Goal: Task Accomplishment & Management: Manage account settings

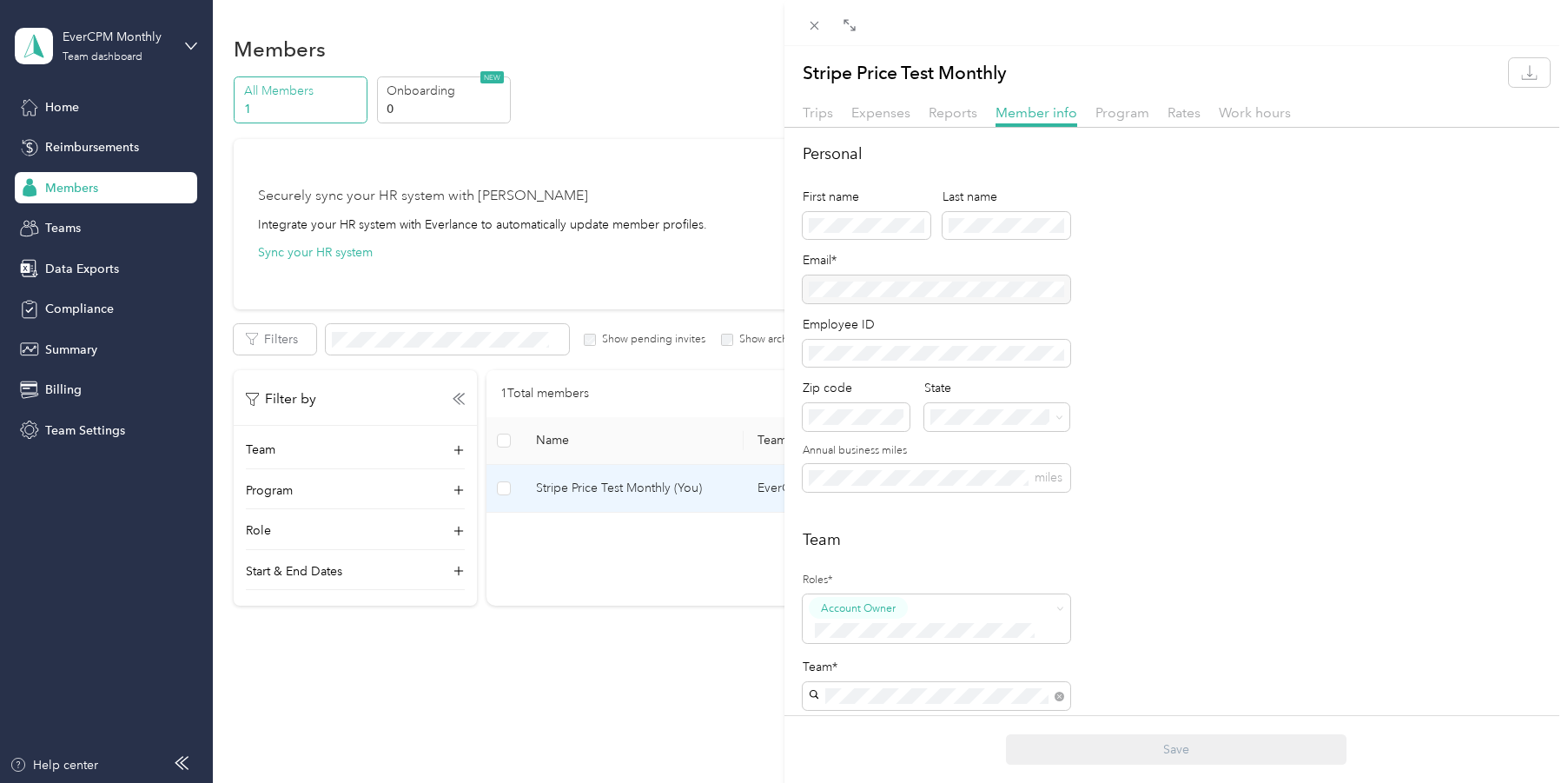
drag, startPoint x: 50, startPoint y: 406, endPoint x: 56, endPoint y: 398, distance: 10.0
click at [56, 398] on div "Stripe Price Test Monthly Trips Expenses Reports Member info Program Rates Work…" at bounding box center [784, 392] width 1568 height 783
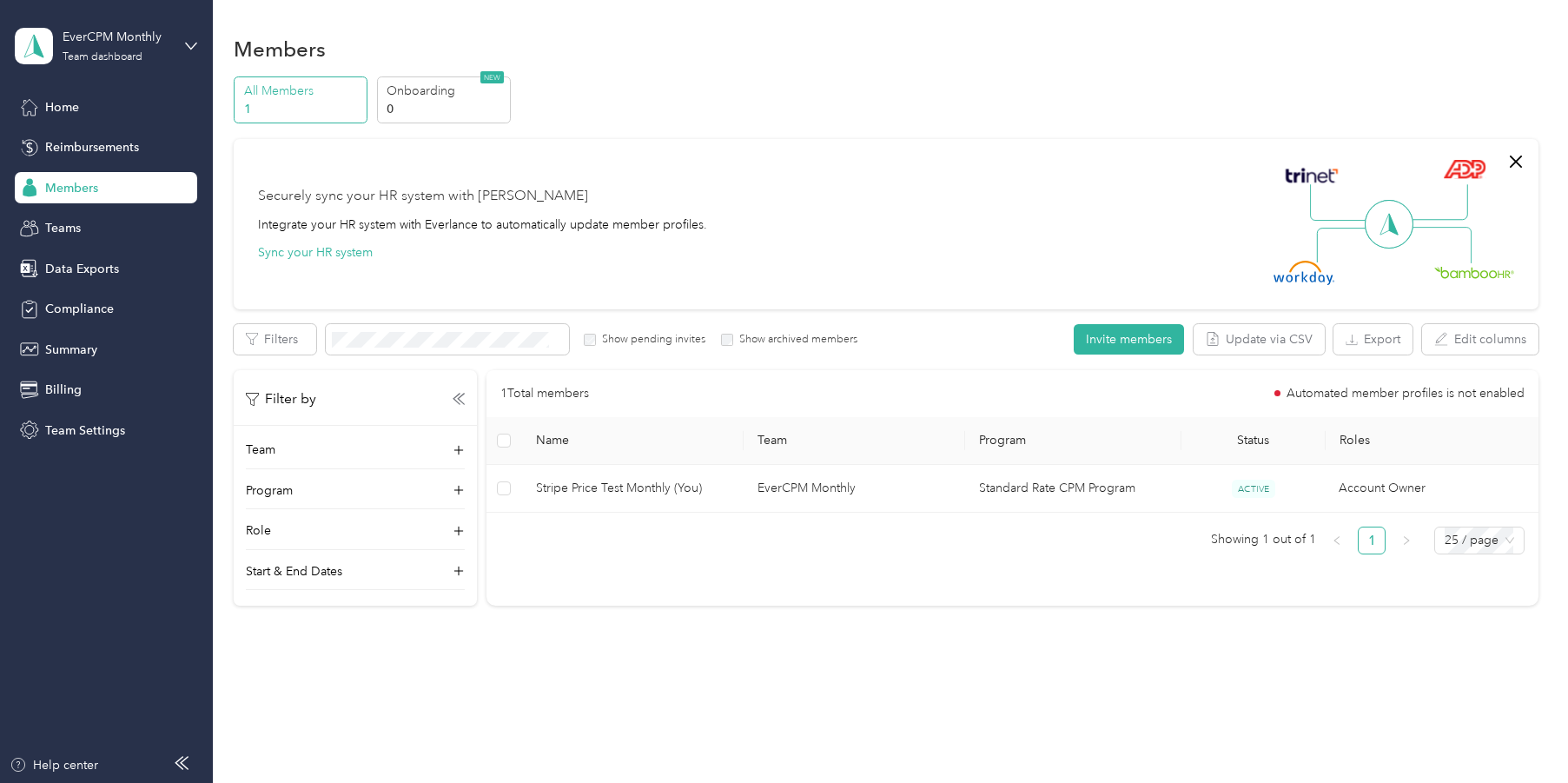
click at [56, 398] on div at bounding box center [784, 392] width 1568 height 783
click at [70, 389] on span "Billing" at bounding box center [63, 390] width 36 height 18
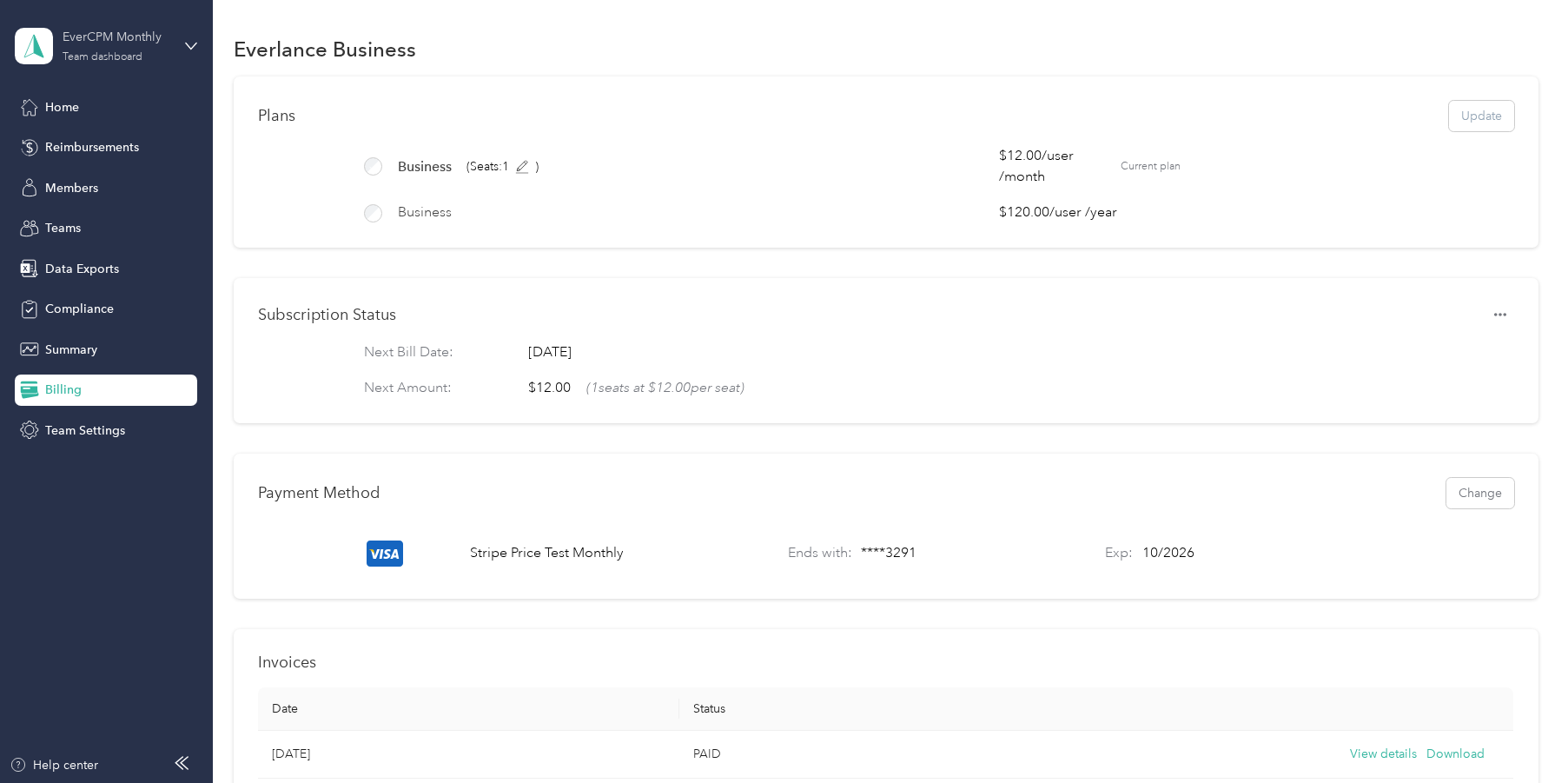
click at [99, 55] on div "Team dashboard" at bounding box center [102, 58] width 80 height 11
click at [100, 219] on div "Log out" at bounding box center [247, 222] width 439 height 31
